Goal: Find specific page/section: Find specific page/section

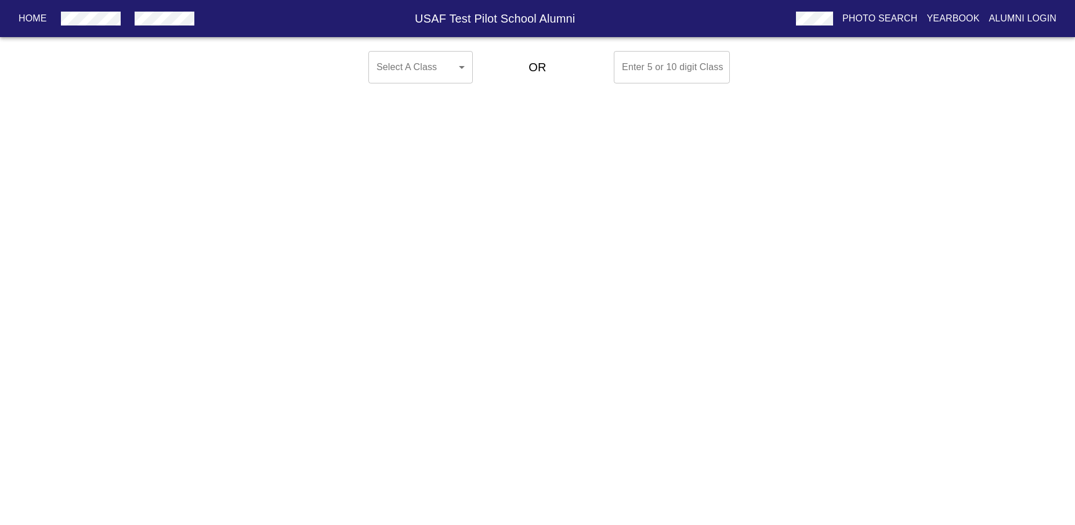
click at [454, 68] on body "Home USAF Test Pilot School Alumni Photo Search Yearbook Alumni Login Select A …" at bounding box center [537, 67] width 1075 height 42
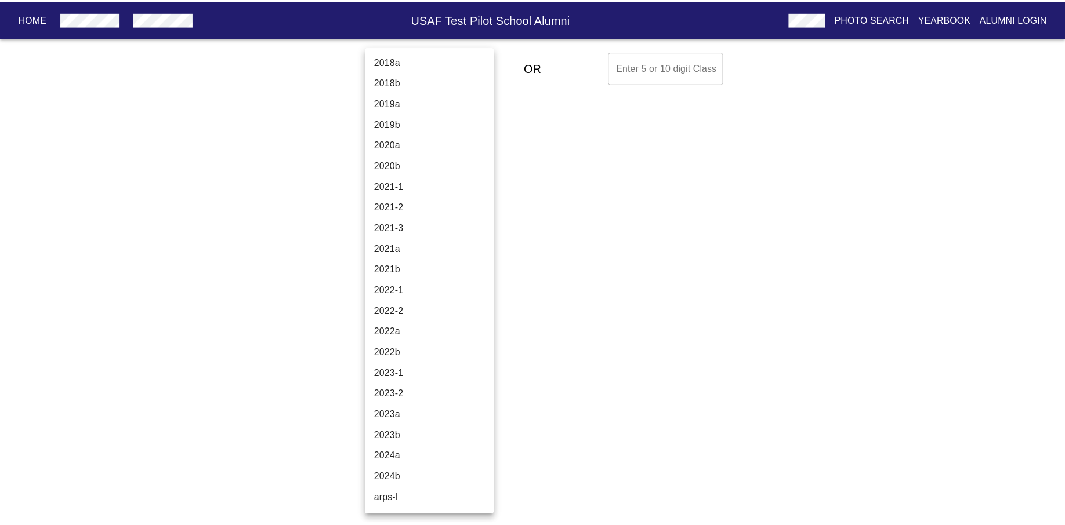
scroll to position [3882, 0]
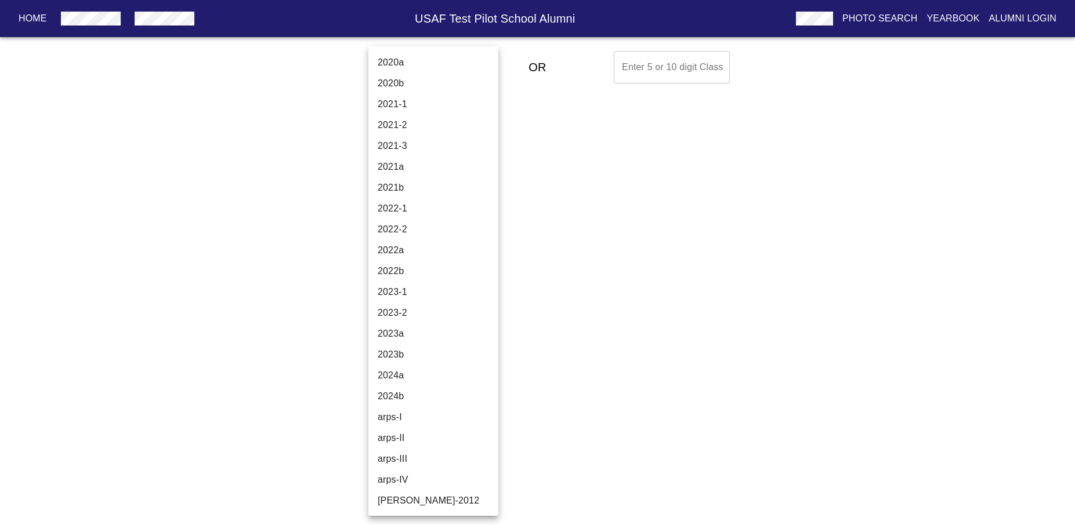
click at [423, 394] on li "2024b" at bounding box center [438, 396] width 140 height 21
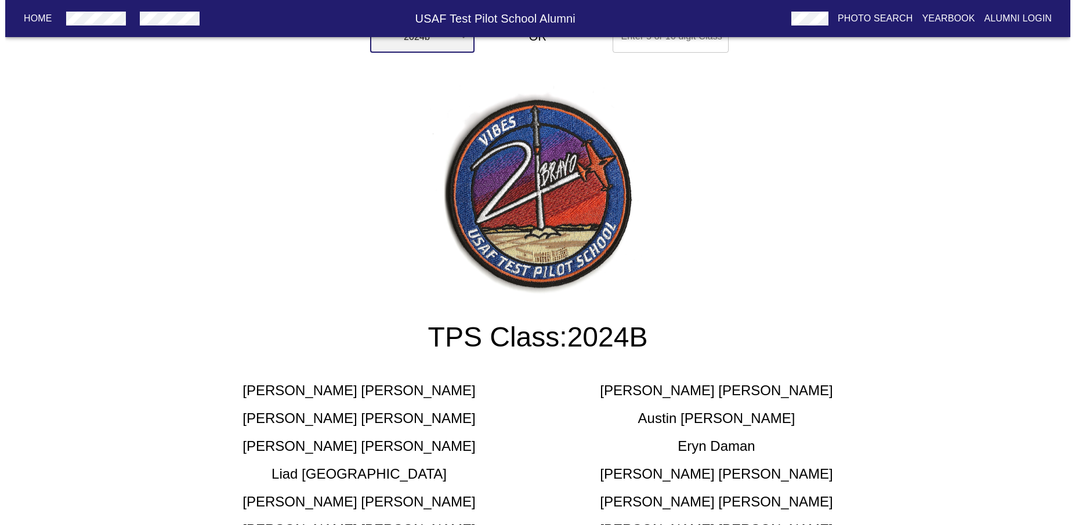
scroll to position [0, 0]
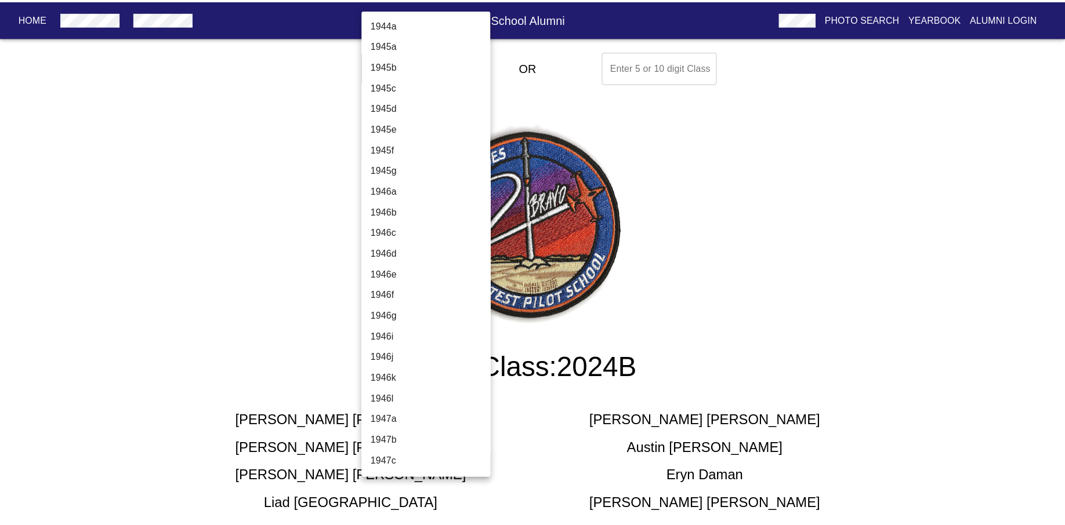
scroll to position [3882, 0]
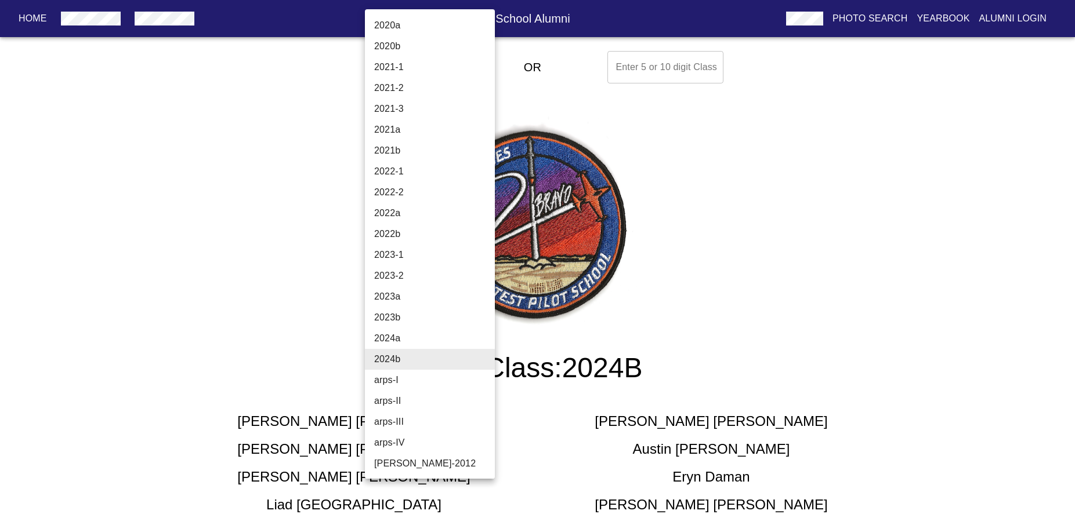
click at [397, 340] on li "2024a" at bounding box center [435, 338] width 140 height 21
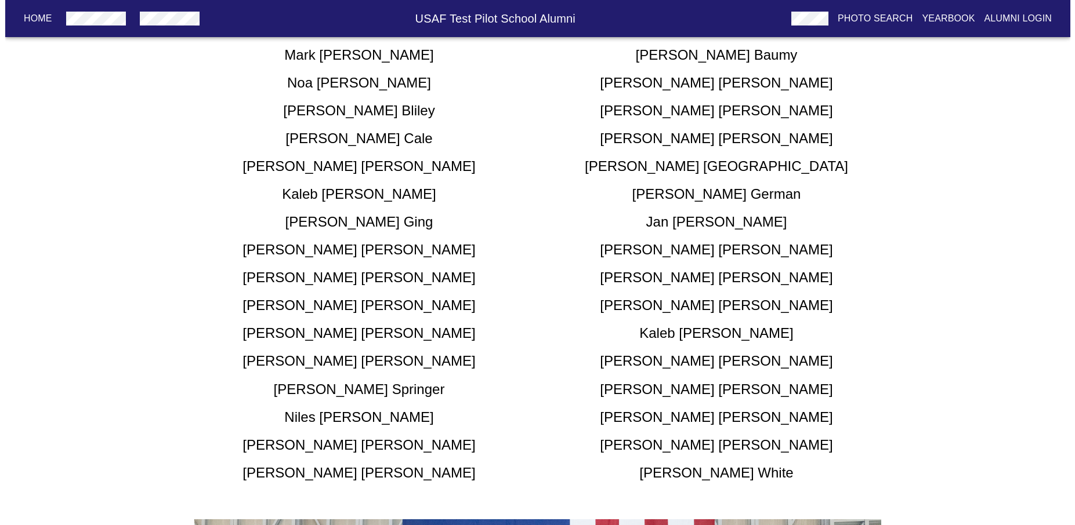
scroll to position [0, 0]
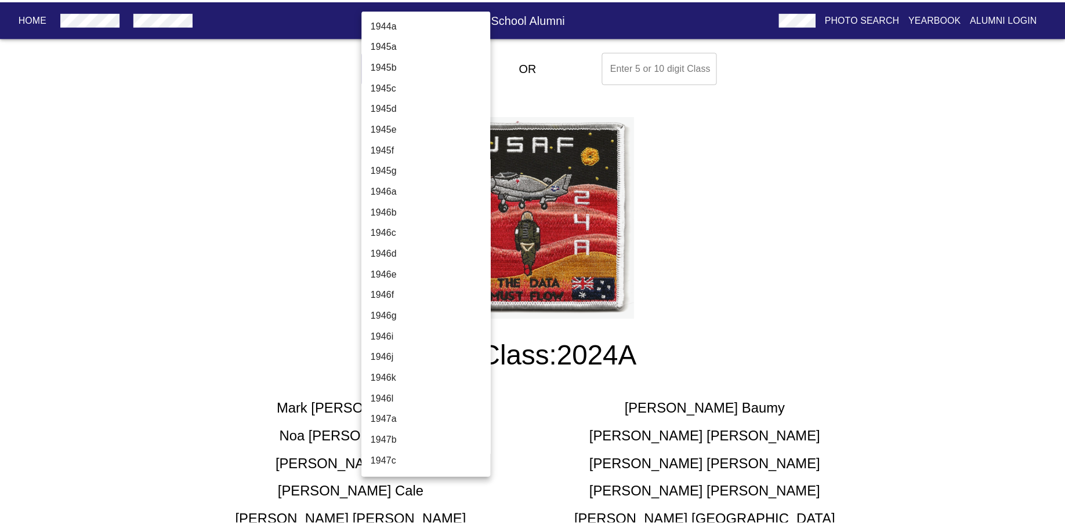
scroll to position [3882, 0]
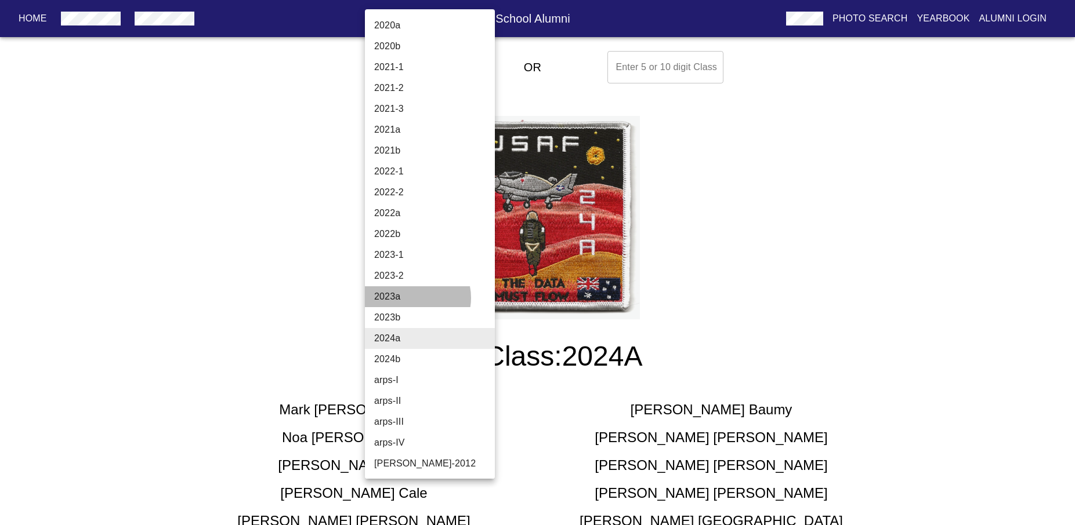
click at [412, 298] on li "2023a" at bounding box center [435, 297] width 140 height 21
type input "2023a"
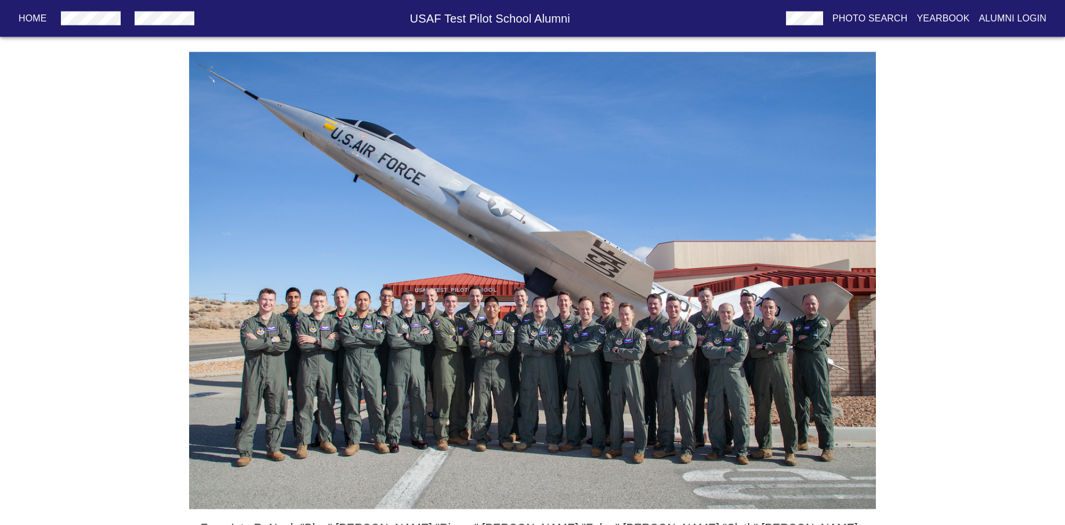
scroll to position [668, 0]
